Goal: Information Seeking & Learning: Learn about a topic

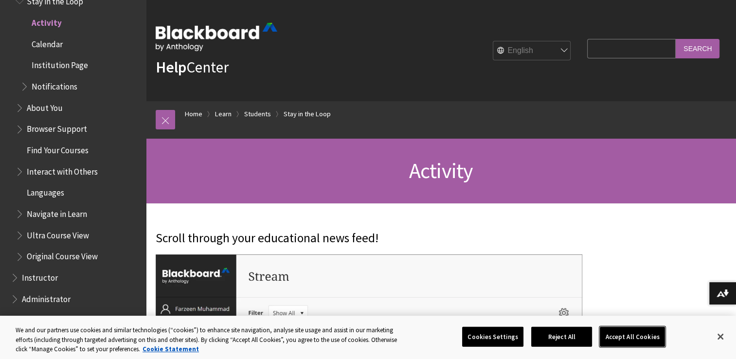
click at [632, 337] on button "Accept All Cookies" at bounding box center [632, 337] width 65 height 20
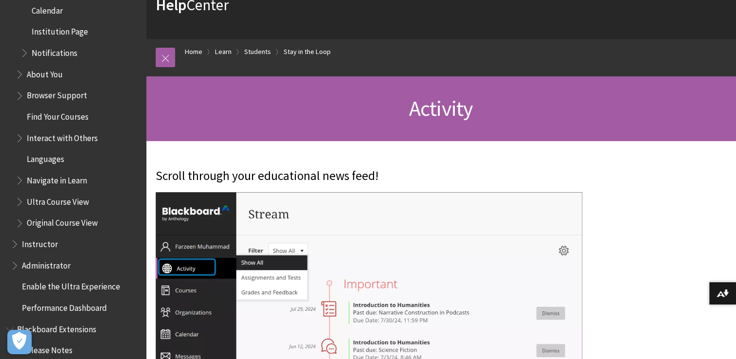
scroll to position [991, 0]
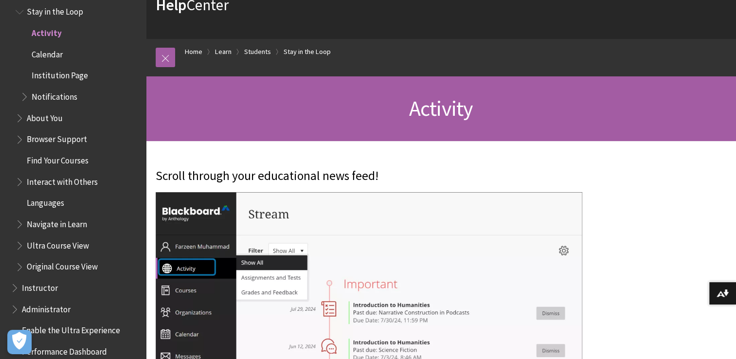
click at [47, 224] on span "Navigate in Learn" at bounding box center [57, 222] width 60 height 13
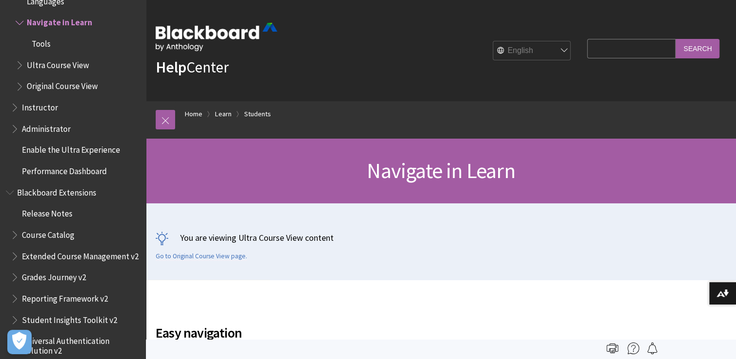
click at [597, 49] on input "Search Query" at bounding box center [632, 48] width 89 height 19
type input "science"
click at [702, 46] on input "Search" at bounding box center [698, 48] width 44 height 19
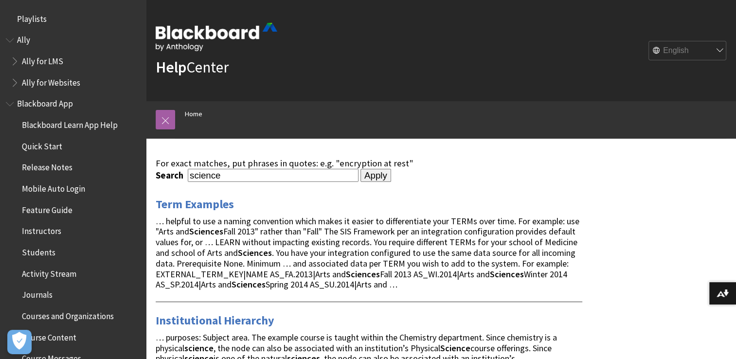
click at [231, 174] on input "science" at bounding box center [273, 175] width 171 height 13
type input "science resources"
click at [369, 178] on input "Apply" at bounding box center [376, 176] width 31 height 14
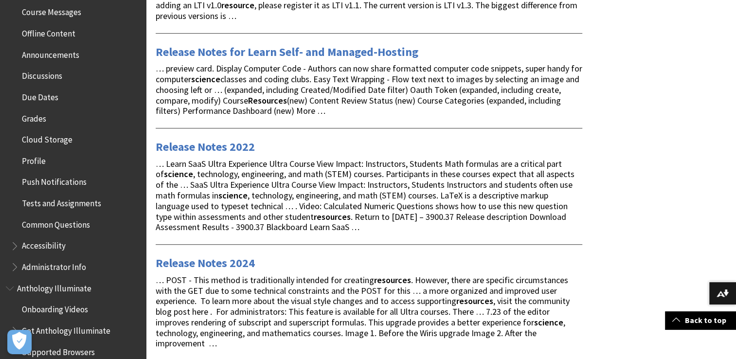
scroll to position [353, 0]
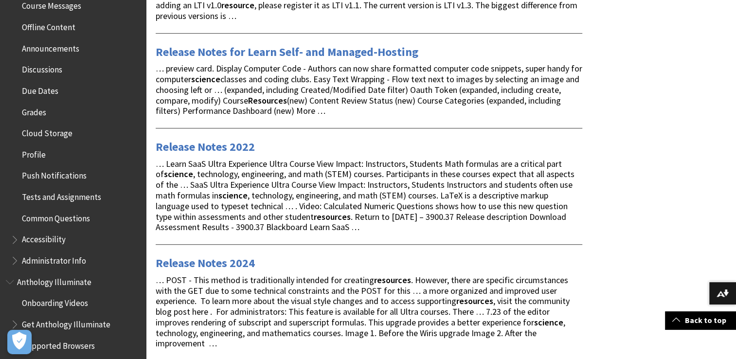
click at [51, 137] on span "Cloud Storage" at bounding box center [47, 131] width 51 height 13
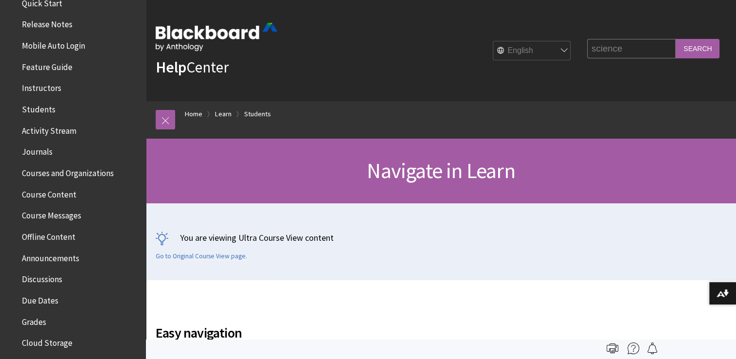
scroll to position [141, 0]
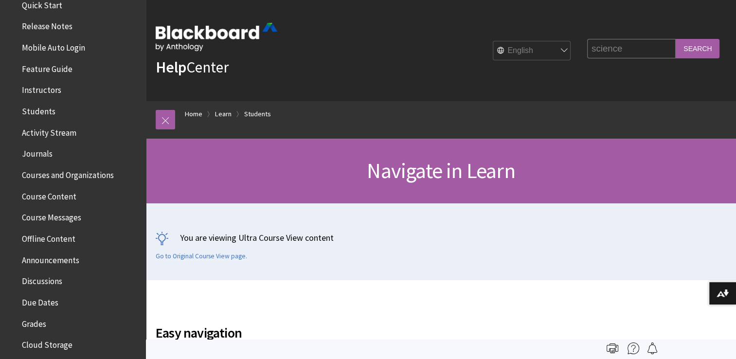
click at [57, 196] on span "Course Content" at bounding box center [49, 194] width 55 height 13
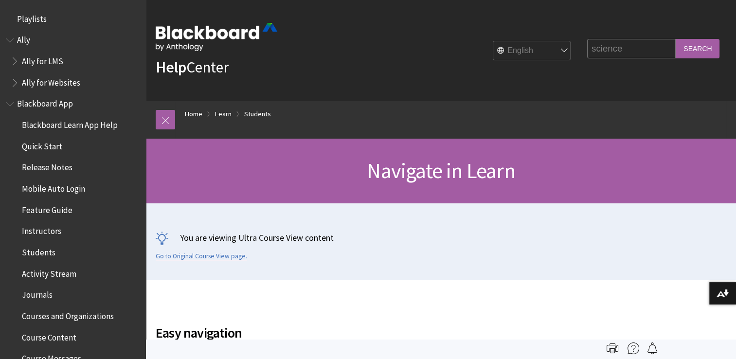
scroll to position [1108, 0]
